Goal: Information Seeking & Learning: Learn about a topic

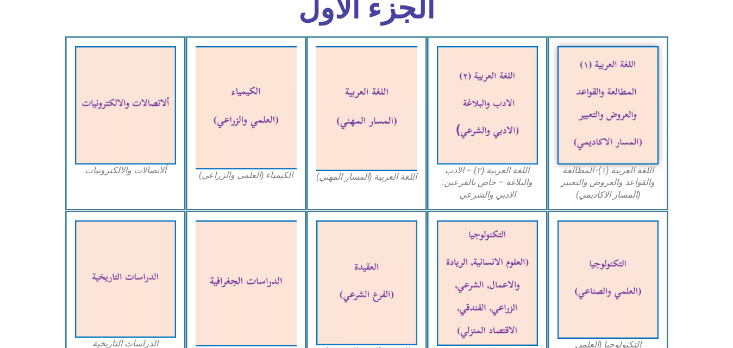
scroll to position [328, 0]
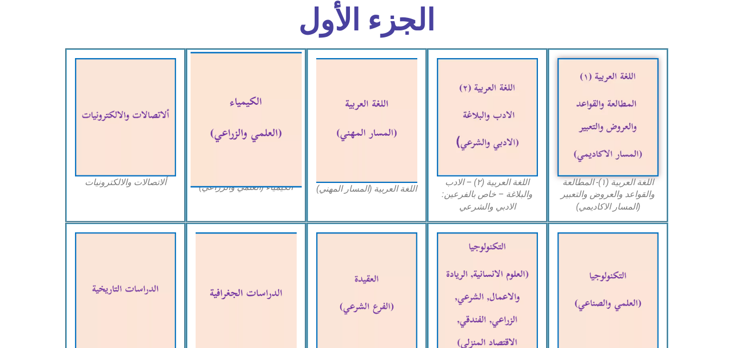
click at [255, 111] on img at bounding box center [245, 120] width 111 height 136
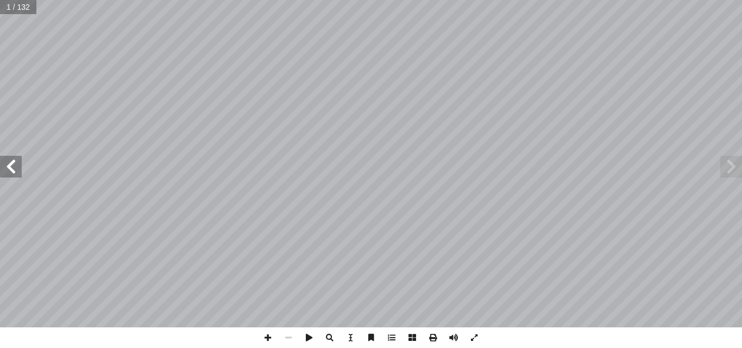
click at [21, 165] on span at bounding box center [11, 167] width 22 height 22
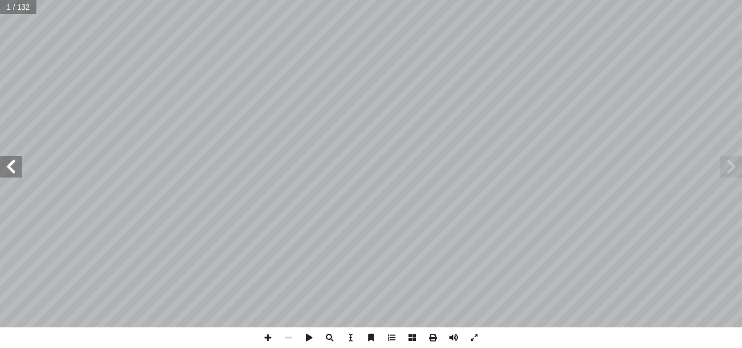
click at [21, 165] on span at bounding box center [11, 167] width 22 height 22
click at [7, 171] on span at bounding box center [11, 167] width 22 height 22
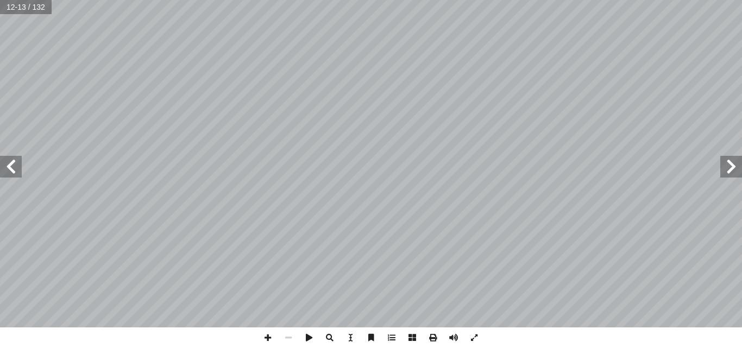
click at [7, 171] on span at bounding box center [11, 167] width 22 height 22
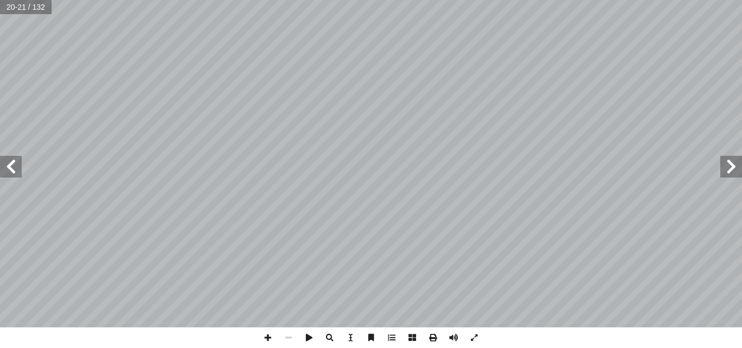
click at [7, 171] on span at bounding box center [11, 167] width 22 height 22
click at [2, 171] on span at bounding box center [11, 167] width 22 height 22
click at [269, 342] on span at bounding box center [267, 338] width 21 height 21
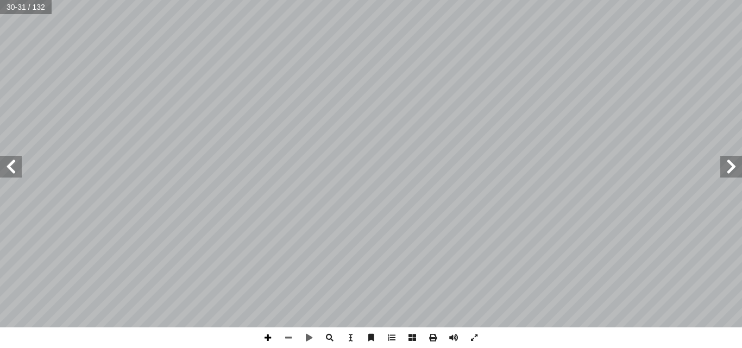
click at [266, 333] on span at bounding box center [267, 338] width 21 height 21
